Goal: Contribute content: Add original content to the website for others to see

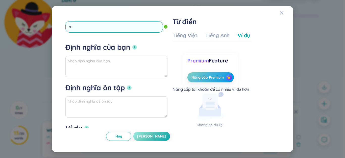
type input "a"
type input "á"
type input "aspire"
click at [132, 45] on button "?" at bounding box center [134, 47] width 5 height 5
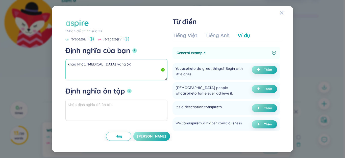
drag, startPoint x: 94, startPoint y: 65, endPoint x: 70, endPoint y: 65, distance: 24.2
click at [59, 66] on div "aspire *Nhấn để chỉnh sửa từ aspire US /əˈspaɪər/ UK /əˈspaɪə(r)/ Định nghĩa củ…" at bounding box center [172, 79] width 229 height 134
click at [266, 71] on span "Thêm" at bounding box center [268, 70] width 8 height 4
type textarea "khao khát, [MEDICAL_DATA] vọng (v) Eg: You aspire to do great things? Begin wit…"
type textarea "Eg: You aspire to do great things? Begin with little ones."
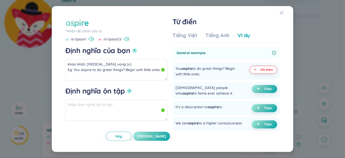
click at [153, 135] on button "[PERSON_NAME]" at bounding box center [151, 136] width 37 height 9
type textarea "khao khát, [MEDICAL_DATA] vọng (v) Eg: You aspire to do great things? Begin wit…"
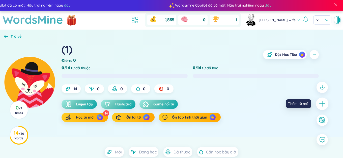
click at [325, 108] on div at bounding box center [322, 103] width 13 height 13
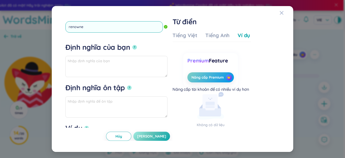
type input "renowned"
click at [132, 45] on button "?" at bounding box center [134, 47] width 5 height 5
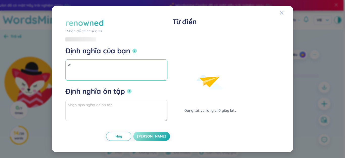
type textarea "o"
type textarea "ô"
type textarea "ổ"
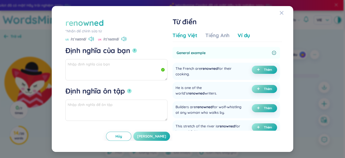
click at [195, 39] on div "Tiếng Việt" at bounding box center [184, 35] width 25 height 7
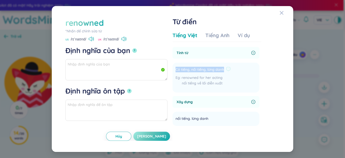
drag, startPoint x: 176, startPoint y: 69, endPoint x: 225, endPoint y: 69, distance: 49.0
click at [225, 69] on div "Có tiếng, nổi tiếng, lừng danh" at bounding box center [203, 70] width 55 height 6
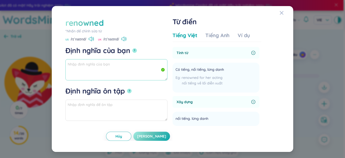
paste textarea "Có tiếng, nổi tiếng, lừng danh"
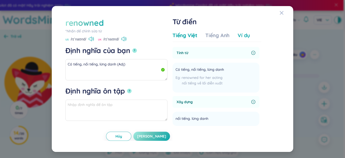
click at [247, 36] on div "Ví dụ" at bounding box center [244, 35] width 12 height 7
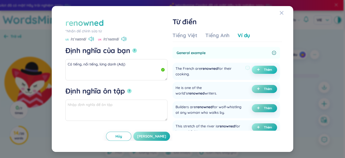
click at [261, 70] on button "Thêm" at bounding box center [264, 70] width 25 height 8
type textarea "Có tiếng, nổi tiếng, lừng danh (Adj) Eg: The [DEMOGRAPHIC_DATA] are renowned fo…"
type textarea "Eg: The French are renowned for their cooking."
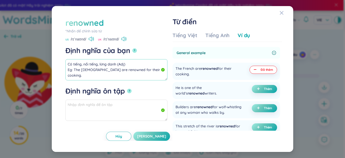
drag, startPoint x: 110, startPoint y: 65, endPoint x: 59, endPoint y: 65, distance: 50.8
click at [59, 65] on div "renowned *Nhấn để chỉnh sửa từ renowned US /rɪˈnaʊnd/ [GEOGRAPHIC_DATA] /rɪˈnaʊ…" at bounding box center [172, 79] width 229 height 134
click at [157, 136] on span "[PERSON_NAME]" at bounding box center [151, 136] width 29 height 5
type textarea "Có tiếng, nổi tiếng, lừng danh (Adj) Eg: The [DEMOGRAPHIC_DATA] are renowned fo…"
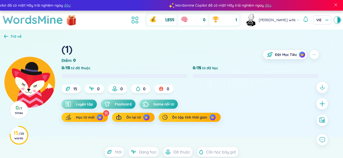
click at [322, 101] on icon "plus" at bounding box center [322, 104] width 6 height 6
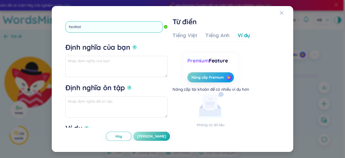
type input "facilitate"
click at [132, 45] on button "?" at bounding box center [134, 47] width 5 height 5
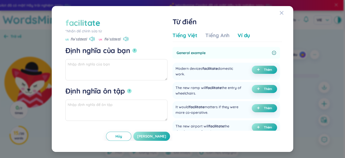
click at [182, 37] on div "Tiếng Việt" at bounding box center [184, 35] width 25 height 7
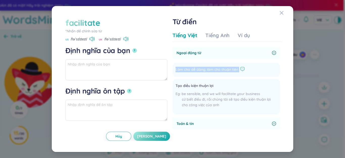
drag, startPoint x: 177, startPoint y: 69, endPoint x: 241, endPoint y: 69, distance: 64.4
click at [241, 69] on div "Làm cho dễ dàng; làm cho thuận tiện" at bounding box center [210, 70] width 69 height 6
paste textarea "LOREMIPSUMDO: SITAMETC ADIPISCING ELIT Sed Doeiusmo Temporinci Utla, etdolorema…"
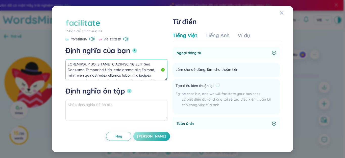
type textarea "LOREMIPSUMDO: SITAMETC ADIPISCING ELIT Sed Doeiusmo Temporinci Utla, etdolorema…"
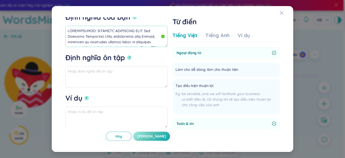
drag, startPoint x: 131, startPoint y: 43, endPoint x: 68, endPoint y: -22, distance: 90.4
click at [68, 0] on html at bounding box center [172, 79] width 345 height 158
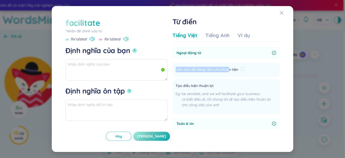
drag, startPoint x: 175, startPoint y: 70, endPoint x: 239, endPoint y: 70, distance: 64.1
click at [239, 70] on li "Làm cho dễ dàng; làm cho thuận tiện Thêm" at bounding box center [226, 70] width 108 height 14
paste textarea "Làm cho dễ dàng; làm cho thuận tiện"
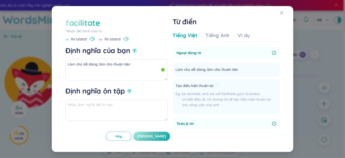
drag, startPoint x: 176, startPoint y: 86, endPoint x: 218, endPoint y: 87, distance: 42.5
click at [219, 87] on div "Tạo điều kiện thuận lợi" at bounding box center [227, 86] width 102 height 6
click at [110, 74] on textarea "Làm cho dễ dàng; làm cho thuận tiện" at bounding box center [116, 69] width 102 height 21
click at [103, 69] on textarea "Làm cho dễ dàng; làm cho thuận tiện" at bounding box center [116, 69] width 102 height 21
paste textarea "Tạo điều kiện thuận lợi"
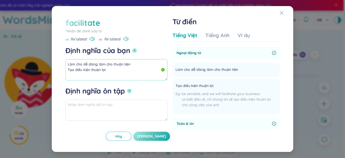
scroll to position [3, 0]
click at [115, 65] on textarea "Làm cho dễ dàng; làm cho thuận tiện Tạo điều kiện thuận lợi" at bounding box center [116, 69] width 102 height 21
click at [106, 68] on textarea "Làm cho dễ dàng; làm cho thuận tiện Tạo điều kiện thuận lợi(v)" at bounding box center [116, 69] width 102 height 21
drag, startPoint x: 106, startPoint y: 67, endPoint x: 52, endPoint y: 53, distance: 56.0
click at [52, 53] on div "facilitate *Nhấn để chỉnh sửa từ facilitate US /fəˈsɪlɪteɪt/ UK /fəˈsɪlɪteɪt/ Đ…" at bounding box center [172, 79] width 241 height 146
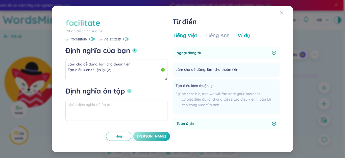
click at [243, 37] on div "Ví dụ" at bounding box center [244, 35] width 12 height 7
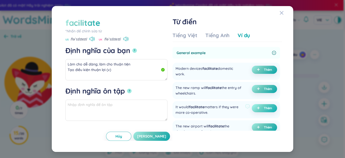
click at [258, 108] on icon "plus" at bounding box center [258, 107] width 3 height 3
type textarea "Làm cho dễ dàng; làm cho thuận tiện Tạo điều kiện thuận lợi (v) Eg: It would fa…"
type textarea "Eg: It would facilitate matters if they were more co-operative."
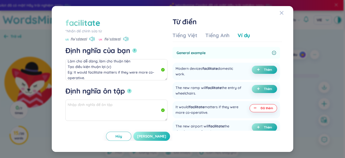
click at [155, 137] on span "[PERSON_NAME]" at bounding box center [151, 136] width 29 height 5
type textarea "Làm cho dễ dàng; làm cho thuận tiện Tạo điều kiện thuận lợi (v) Eg: It would fa…"
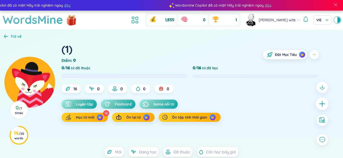
click at [322, 102] on icon "plus" at bounding box center [322, 104] width 1 height 6
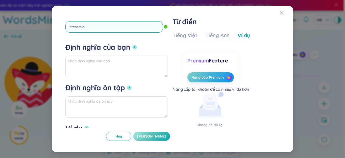
type input "interaction"
click at [132, 45] on button "?" at bounding box center [134, 47] width 5 height 5
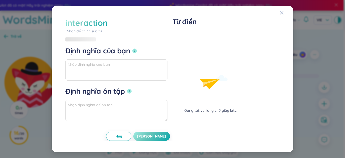
click at [186, 36] on div "Đang tải, vui lòng chờ giây lát..." at bounding box center [210, 72] width 76 height 81
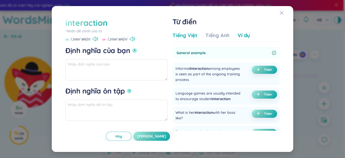
click at [184, 33] on div "Tiếng Việt" at bounding box center [184, 35] width 25 height 7
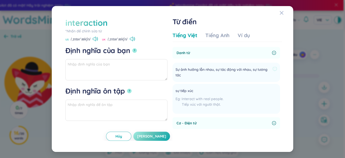
drag, startPoint x: 245, startPoint y: 69, endPoint x: 249, endPoint y: 73, distance: 5.6
click at [249, 73] on li "Sự ảnh hưởng lẫn nhau, sự tác động với nhau, sự tương tác Thêm" at bounding box center [226, 72] width 108 height 19
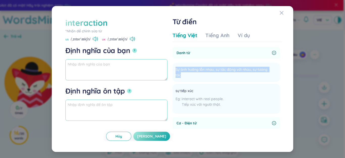
paste textarea "Sự ảnh hưởng lẫn nhau, sự tác động với nhau, sự tương tác"
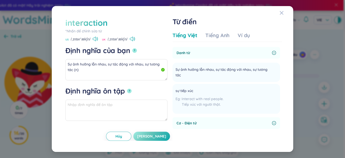
click at [235, 36] on div "Tiếng Việt Tiếng Anh Ví dụ" at bounding box center [211, 37] width 78 height 10
click at [241, 35] on div "Ví dụ" at bounding box center [244, 35] width 12 height 7
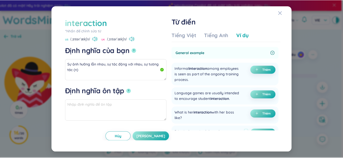
scroll to position [25, 0]
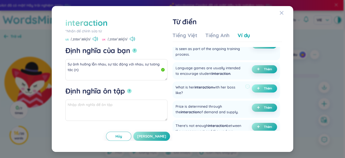
click at [262, 89] on button "Thêm" at bounding box center [264, 88] width 25 height 8
type textarea "Sự ảnh hưởng lẫn nhau, sự tác động với nhau, sự tương tác (n) Eg: What is her i…"
type textarea "Eg: What is her interaction with her boss like?"
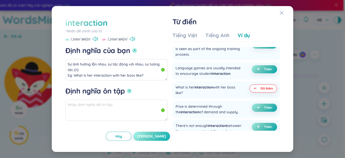
click at [159, 133] on button "[PERSON_NAME]" at bounding box center [151, 136] width 37 height 9
type textarea "Sự ảnh hưởng lẫn nhau, sự tác động với nhau, sự tương tác (n) Eg: What is her i…"
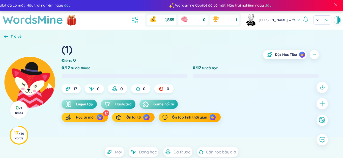
click at [191, 42] on div "(1) Điểm : 0 Đặt Mục Tiêu" at bounding box center [191, 52] width 258 height 21
